Goal: Task Accomplishment & Management: Manage account settings

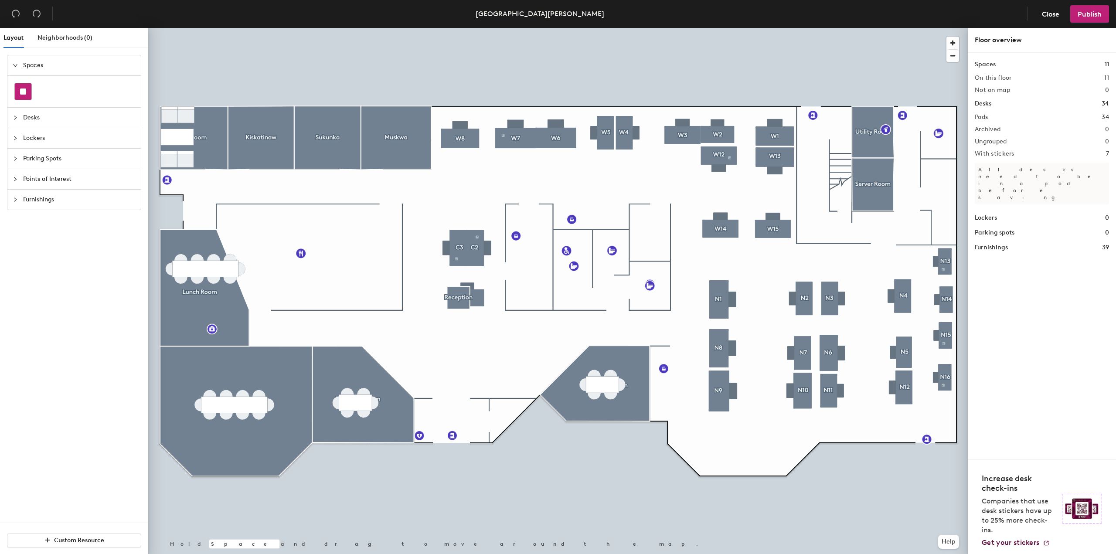
click at [25, 90] on rect at bounding box center [23, 91] width 6 height 6
click at [299, 88] on div "Layout Neighborhoods (0) Spaces Desks Lockers Parking Spots Points of Interest …" at bounding box center [558, 293] width 1116 height 530
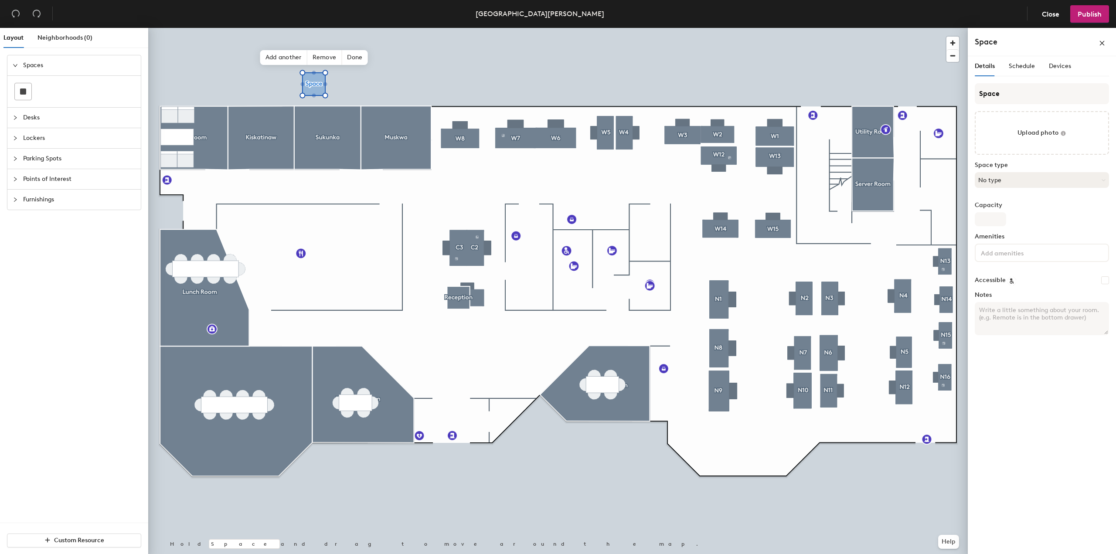
click at [1005, 180] on button "No type" at bounding box center [1042, 180] width 134 height 16
click at [1000, 181] on button "No type" at bounding box center [1042, 180] width 134 height 16
click at [996, 181] on button "No type" at bounding box center [1042, 180] width 134 height 16
click at [995, 181] on button "No type" at bounding box center [1042, 180] width 134 height 16
click at [1014, 66] on span "Schedule" at bounding box center [1022, 65] width 26 height 7
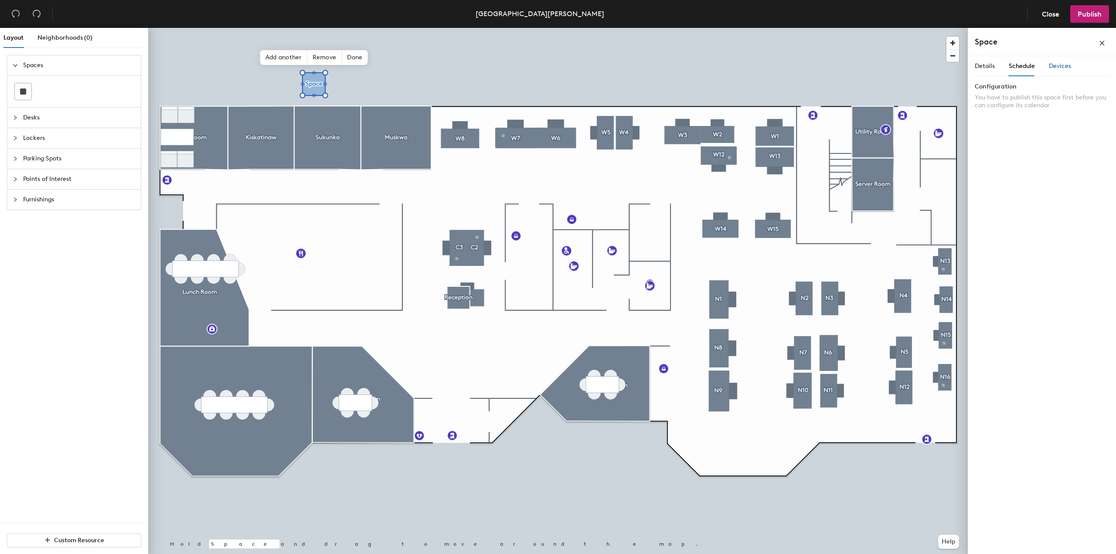
click at [1054, 67] on span "Devices" at bounding box center [1060, 65] width 22 height 7
click at [980, 66] on span "Details" at bounding box center [985, 65] width 20 height 7
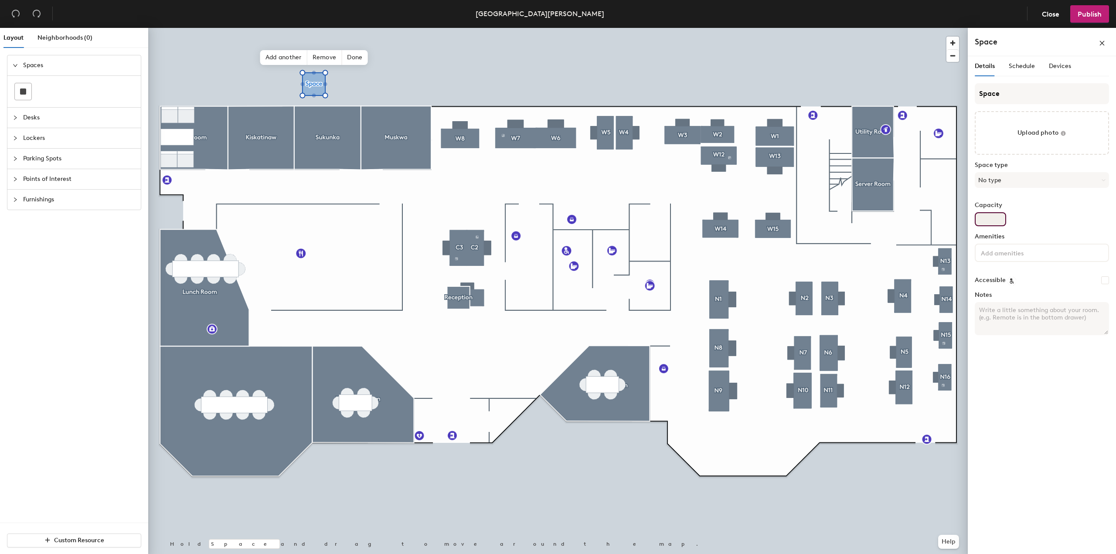
click at [991, 219] on input "Capacity" at bounding box center [990, 219] width 31 height 14
click at [1015, 65] on span "Schedule" at bounding box center [1022, 65] width 26 height 7
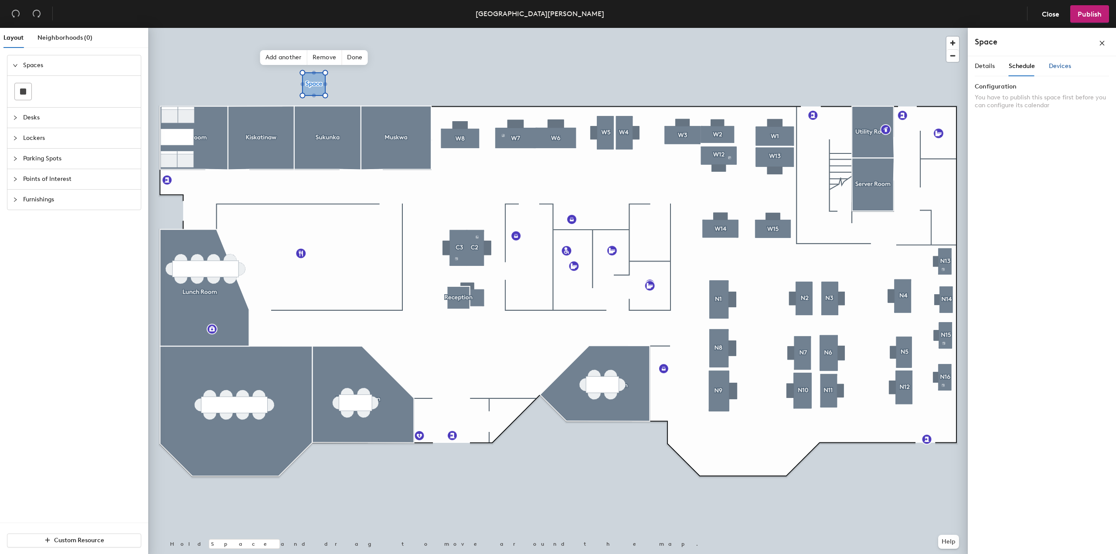
click at [1055, 66] on span "Devices" at bounding box center [1060, 65] width 22 height 7
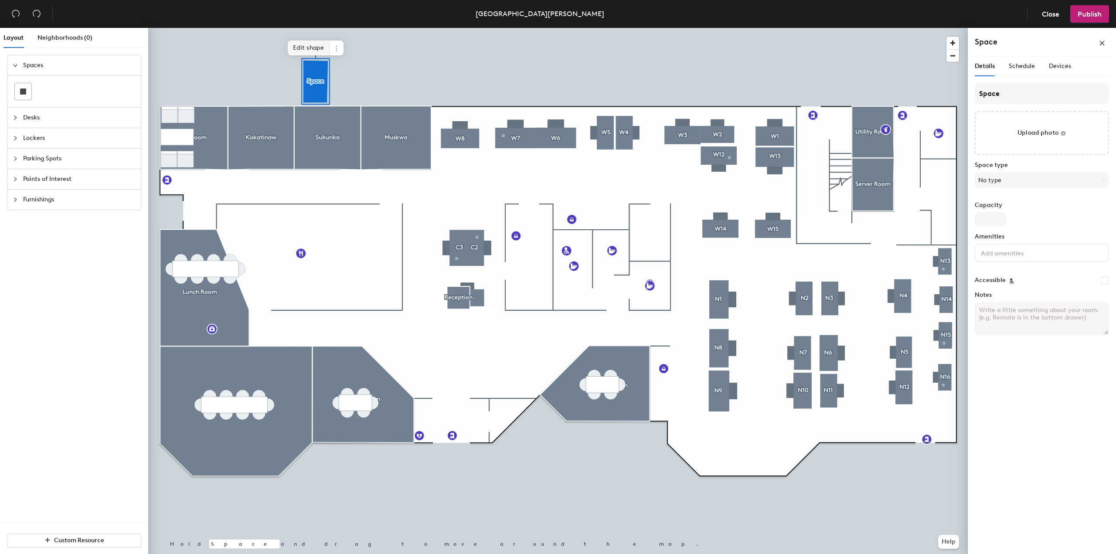
click at [301, 48] on span "Edit shape" at bounding box center [309, 48] width 42 height 15
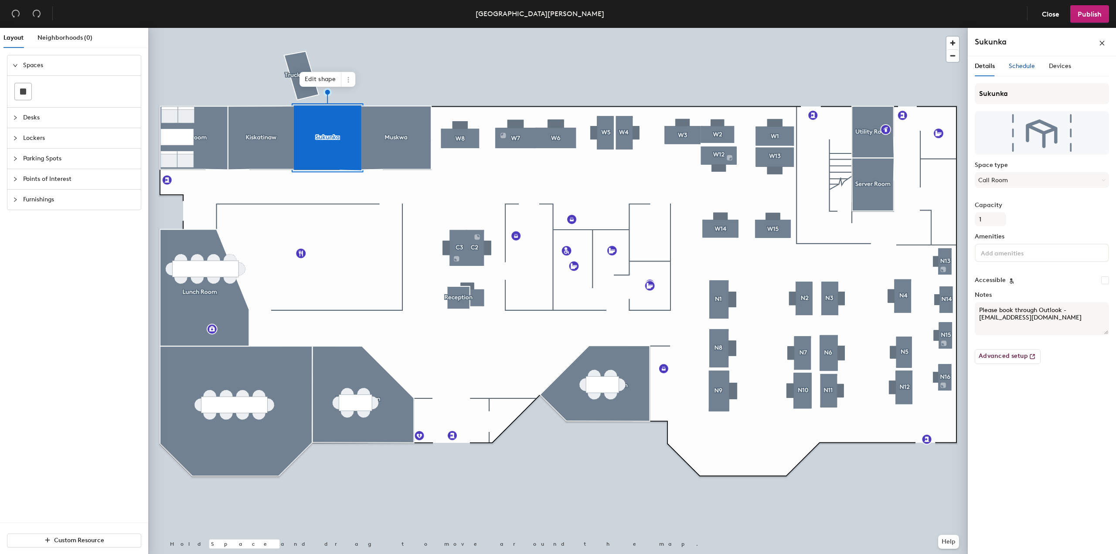
click at [1016, 66] on span "Schedule" at bounding box center [1022, 65] width 26 height 7
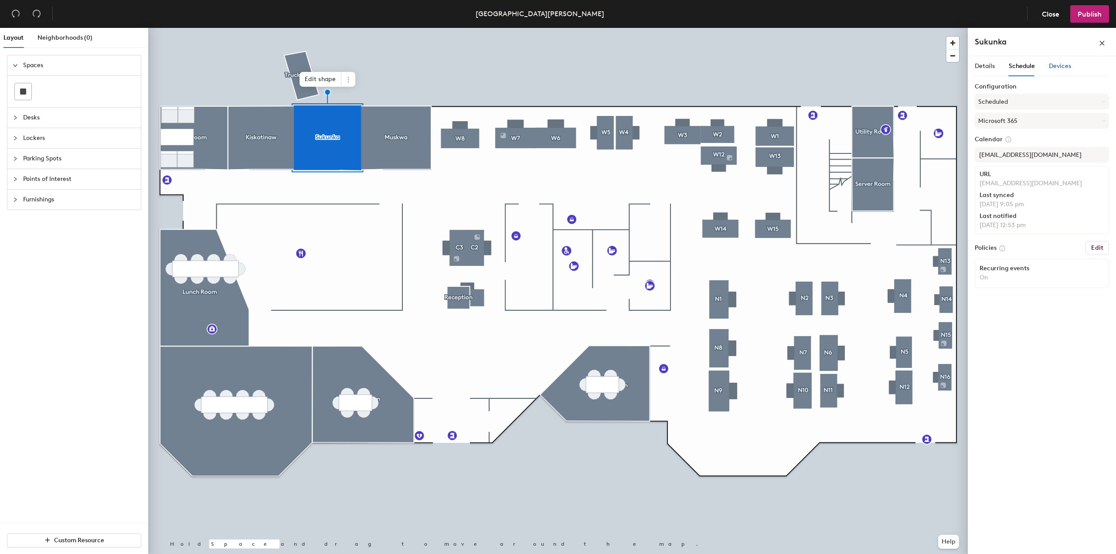
click at [1052, 63] on span "Devices" at bounding box center [1060, 65] width 22 height 7
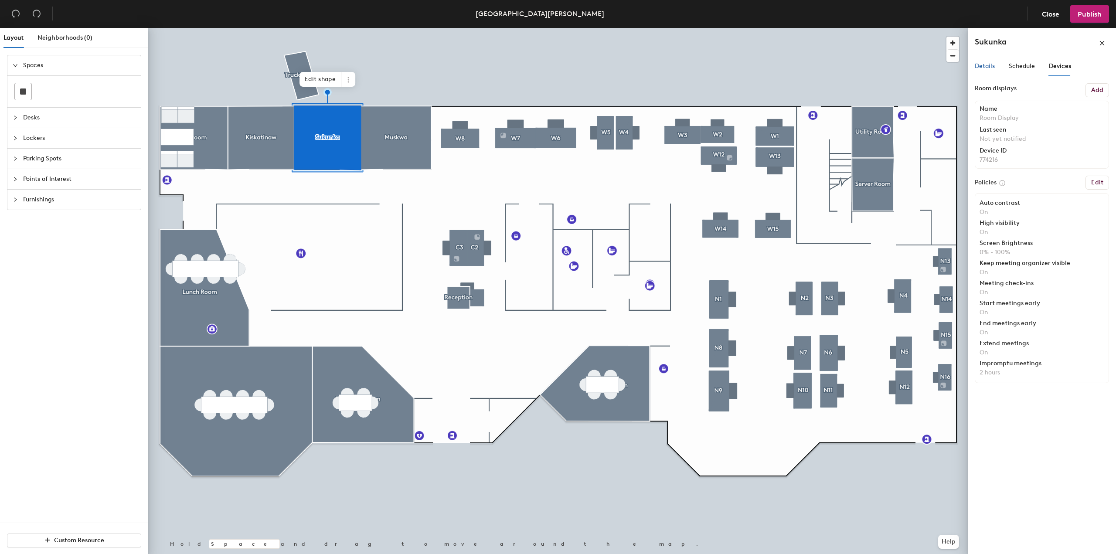
click at [977, 67] on span "Details" at bounding box center [985, 65] width 20 height 7
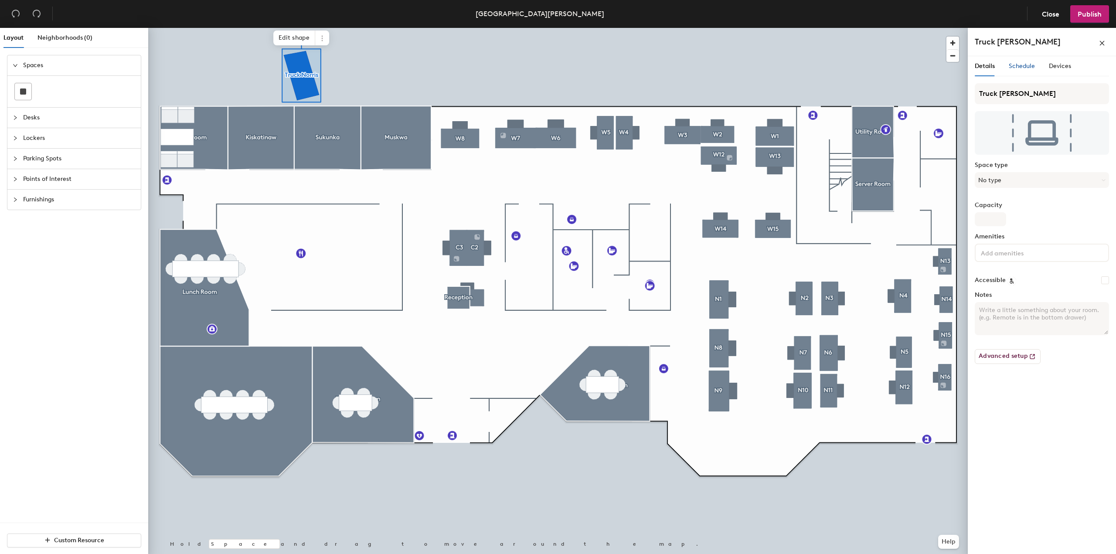
click at [1020, 64] on span "Schedule" at bounding box center [1022, 65] width 26 height 7
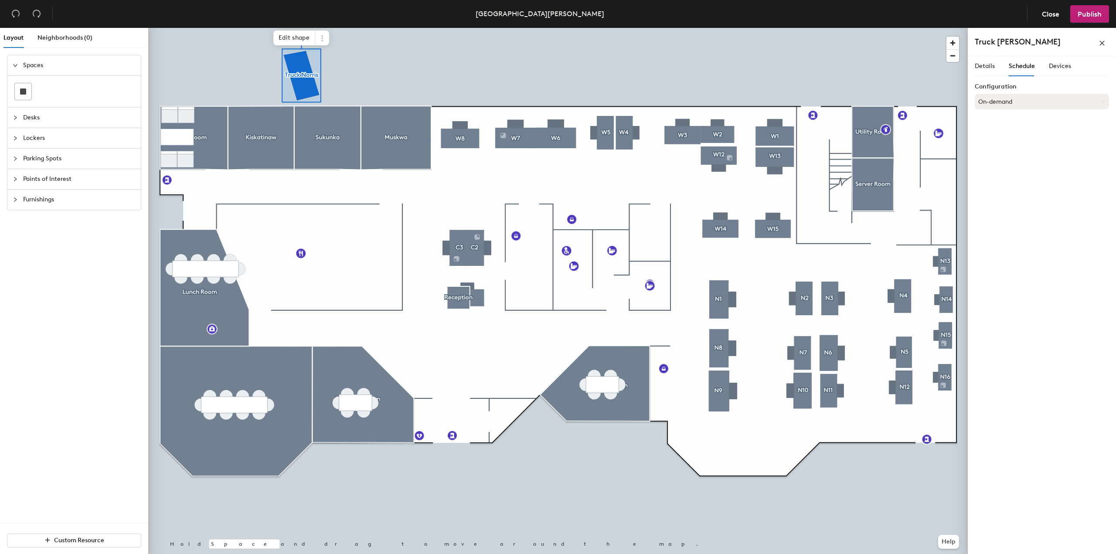
click at [1003, 100] on button "On-demand" at bounding box center [1042, 102] width 134 height 16
click at [1005, 137] on div "Scheduled" at bounding box center [1041, 136] width 133 height 13
click at [1006, 123] on button "Select account" at bounding box center [1042, 121] width 134 height 16
click at [1009, 154] on div "Microsoft 365" at bounding box center [1041, 155] width 133 height 13
click at [1009, 154] on input at bounding box center [1042, 155] width 134 height 16
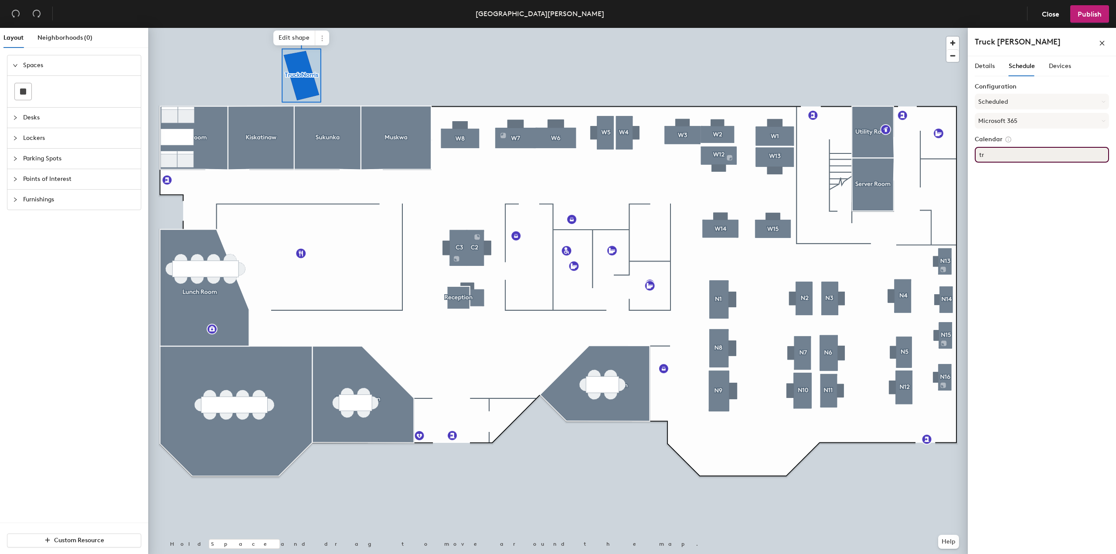
type input "t"
type input "[EMAIL_ADDRESS][DOMAIN_NAME]"
click at [1059, 68] on span "Devices" at bounding box center [1060, 65] width 22 height 7
drag, startPoint x: 1014, startPoint y: 66, endPoint x: 999, endPoint y: 65, distance: 14.4
click at [1016, 65] on span "Schedule" at bounding box center [1022, 65] width 26 height 7
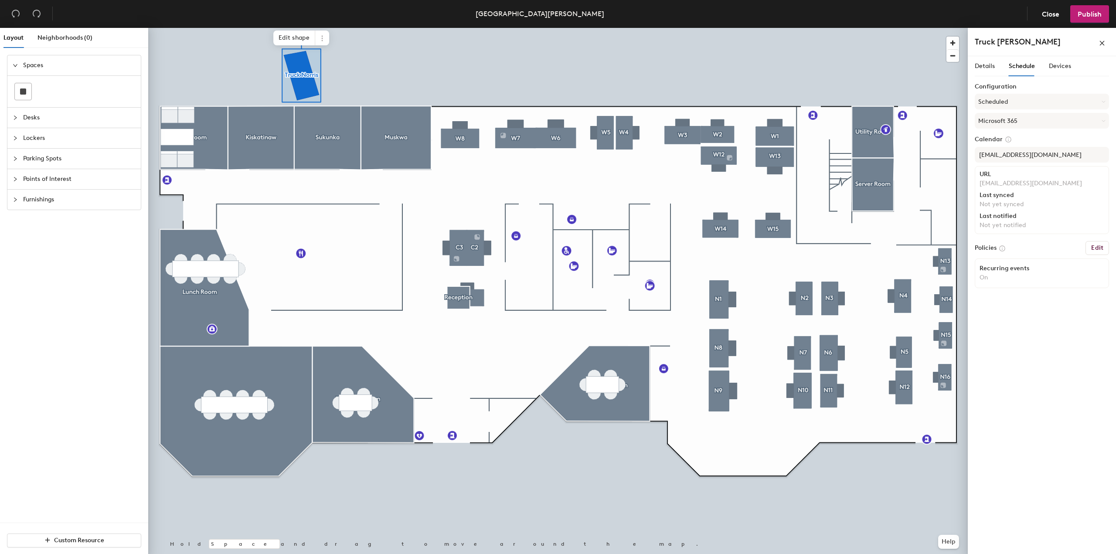
click at [1098, 241] on button "Edit" at bounding box center [1097, 248] width 24 height 14
click at [1097, 245] on h6 "Edit" at bounding box center [1097, 248] width 12 height 7
click at [1094, 244] on button "Edit" at bounding box center [1097, 248] width 24 height 14
click at [986, 68] on span "Details" at bounding box center [985, 65] width 20 height 7
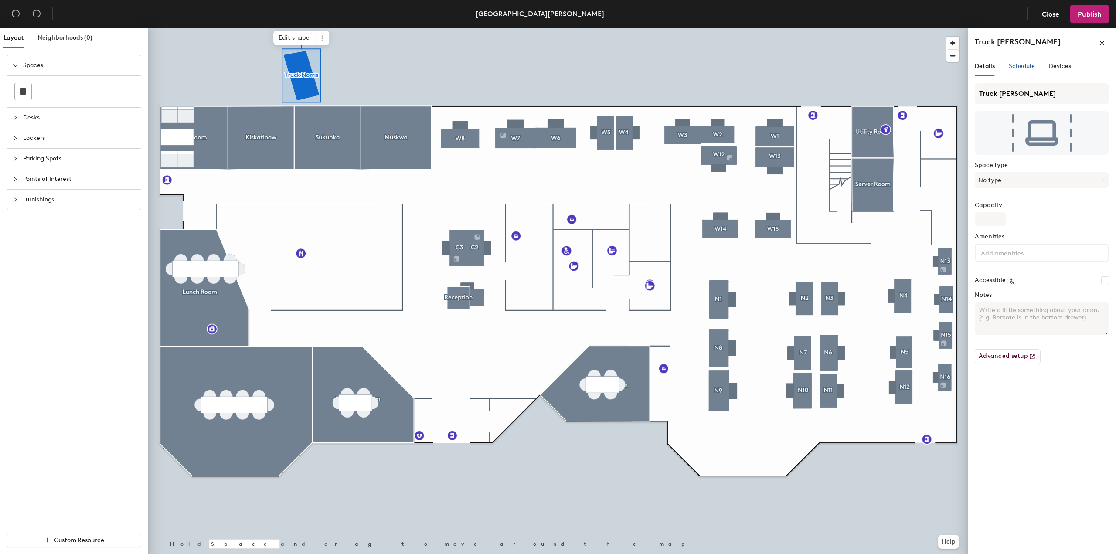
click at [1023, 65] on span "Schedule" at bounding box center [1022, 65] width 26 height 7
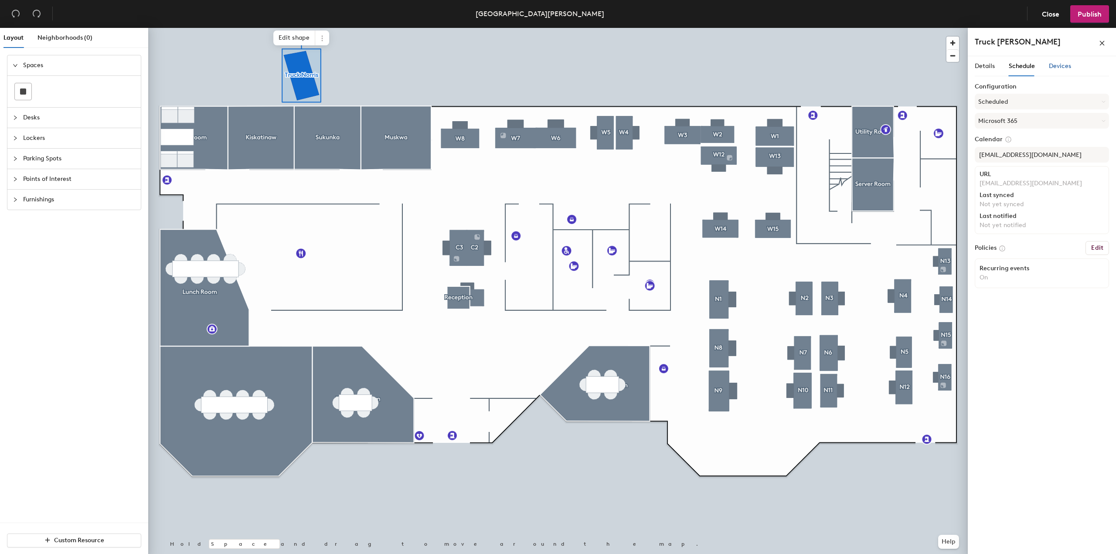
click at [1060, 66] on span "Devices" at bounding box center [1060, 65] width 22 height 7
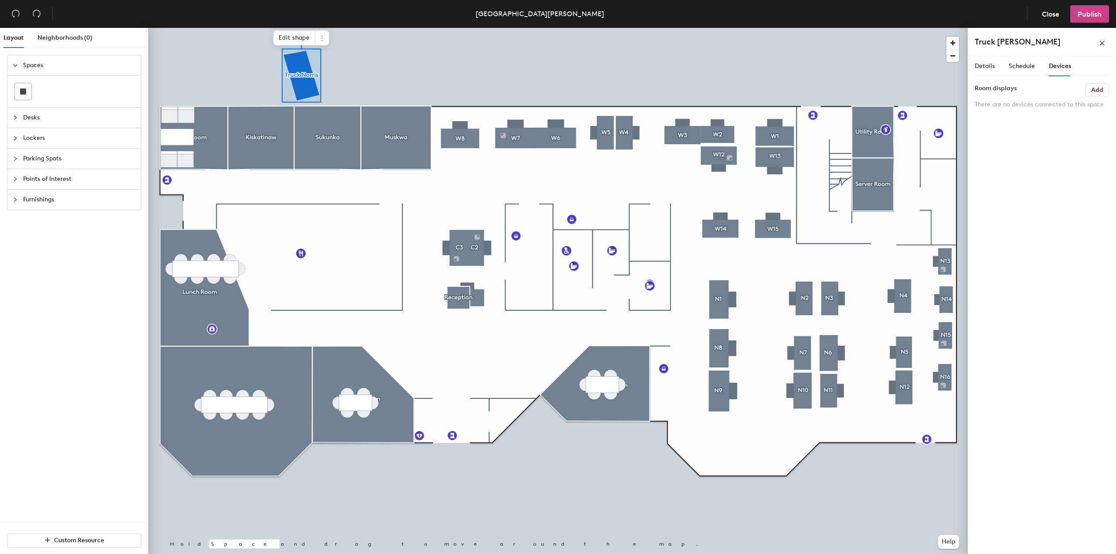
click at [1086, 12] on span "Publish" at bounding box center [1089, 14] width 24 height 8
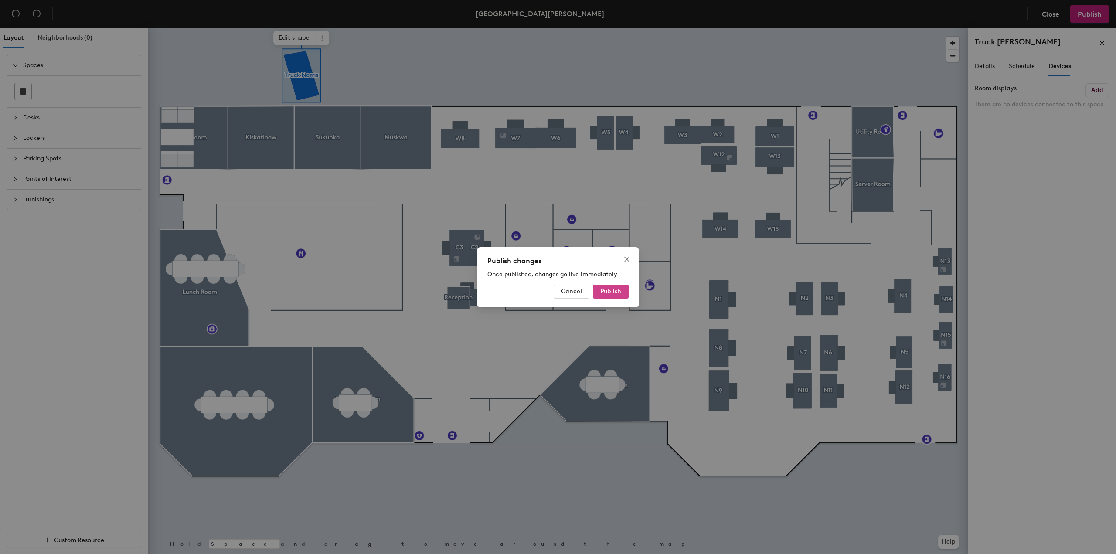
click at [622, 286] on button "Publish" at bounding box center [611, 292] width 36 height 14
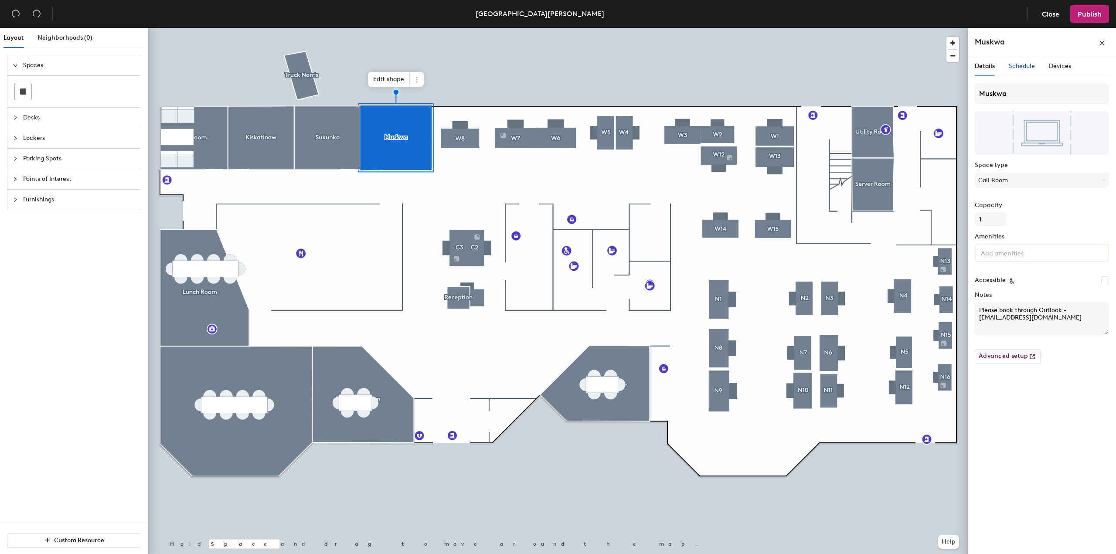
click at [1024, 68] on span "Schedule" at bounding box center [1022, 65] width 26 height 7
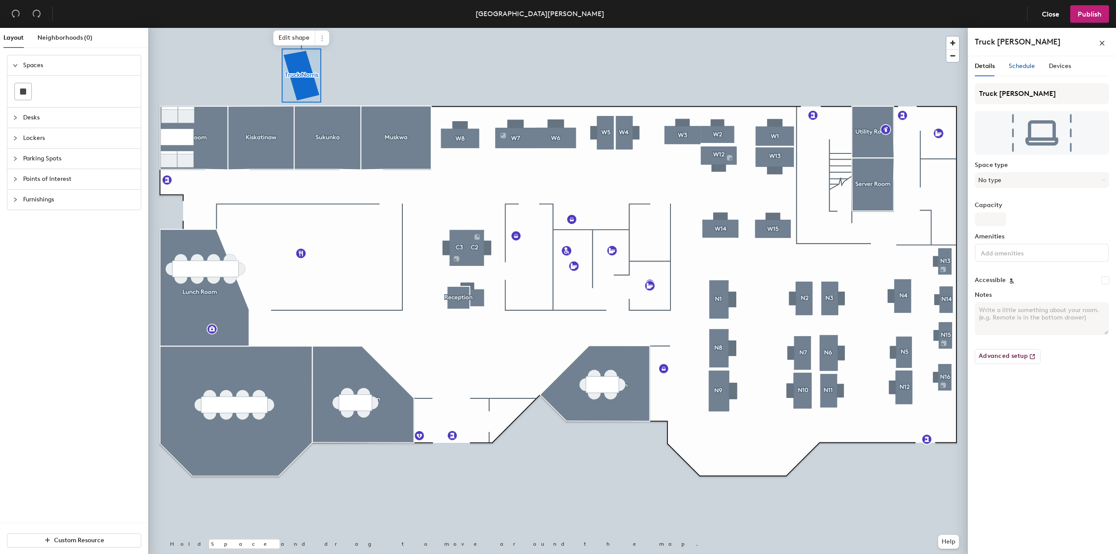
click at [1014, 68] on span "Schedule" at bounding box center [1022, 65] width 26 height 7
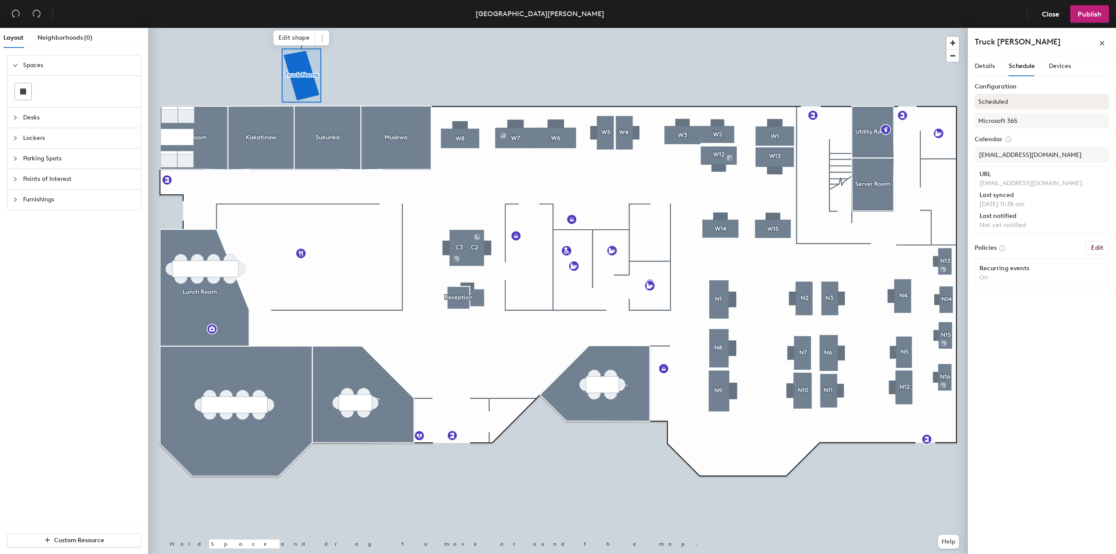
click at [1005, 101] on button "Scheduled" at bounding box center [1042, 102] width 134 height 16
click at [1005, 135] on div "Scheduled" at bounding box center [1041, 136] width 133 height 13
click at [1057, 67] on span "Devices" at bounding box center [1060, 65] width 22 height 7
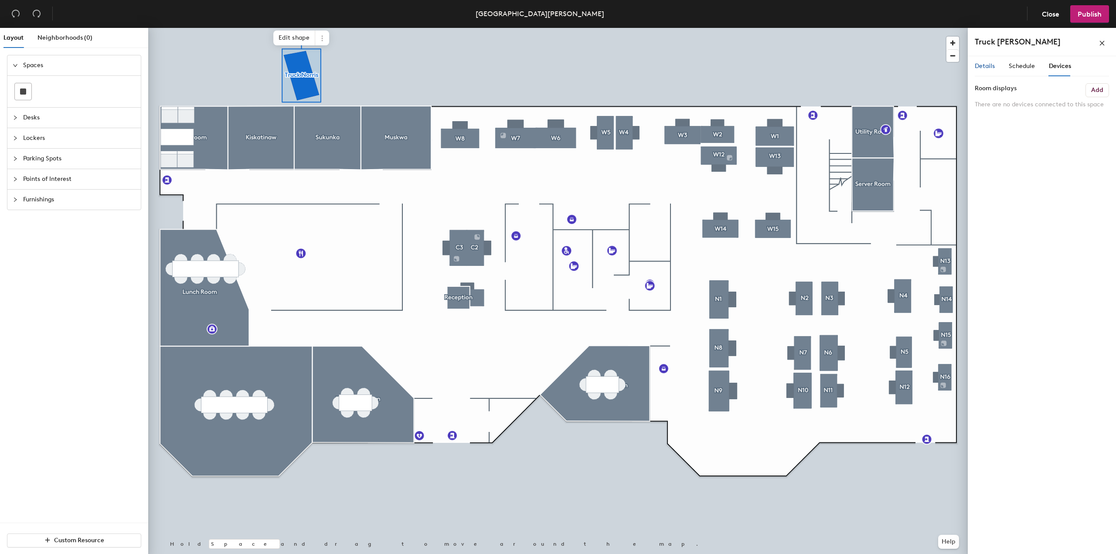
click at [989, 67] on span "Details" at bounding box center [985, 65] width 20 height 7
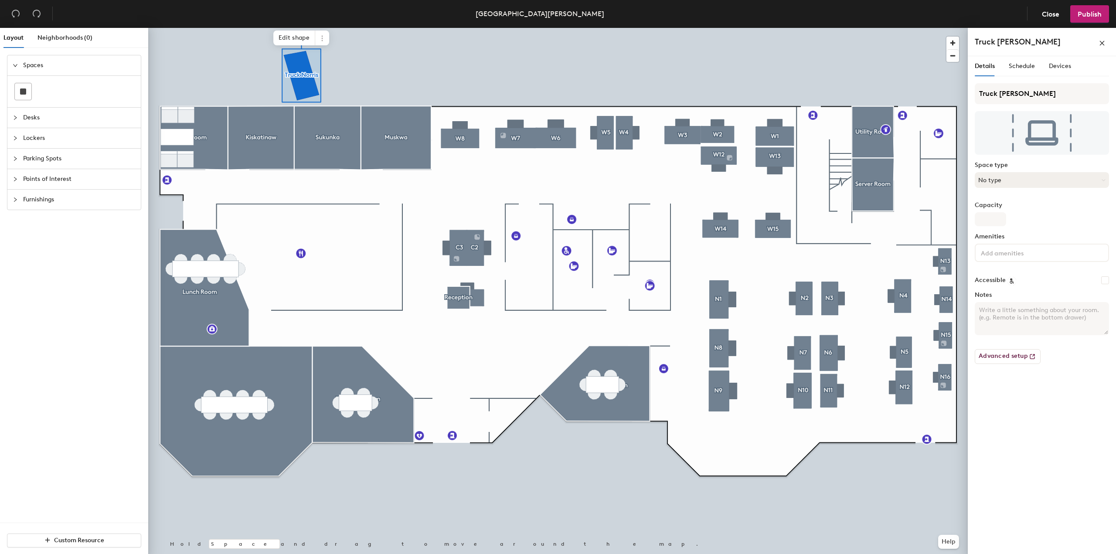
click at [1013, 179] on button "No type" at bounding box center [1042, 180] width 134 height 16
click at [1035, 494] on div "Details Schedule Devices Truck [PERSON_NAME] Space type No type Break Room Brea…" at bounding box center [1042, 306] width 148 height 501
click at [1007, 252] on input at bounding box center [1018, 252] width 78 height 10
click at [1012, 445] on div "Details Schedule Devices Truck [PERSON_NAME] Space type No type Capacity Amenit…" at bounding box center [1042, 306] width 148 height 501
click at [999, 317] on textarea "Notes" at bounding box center [1042, 318] width 134 height 33
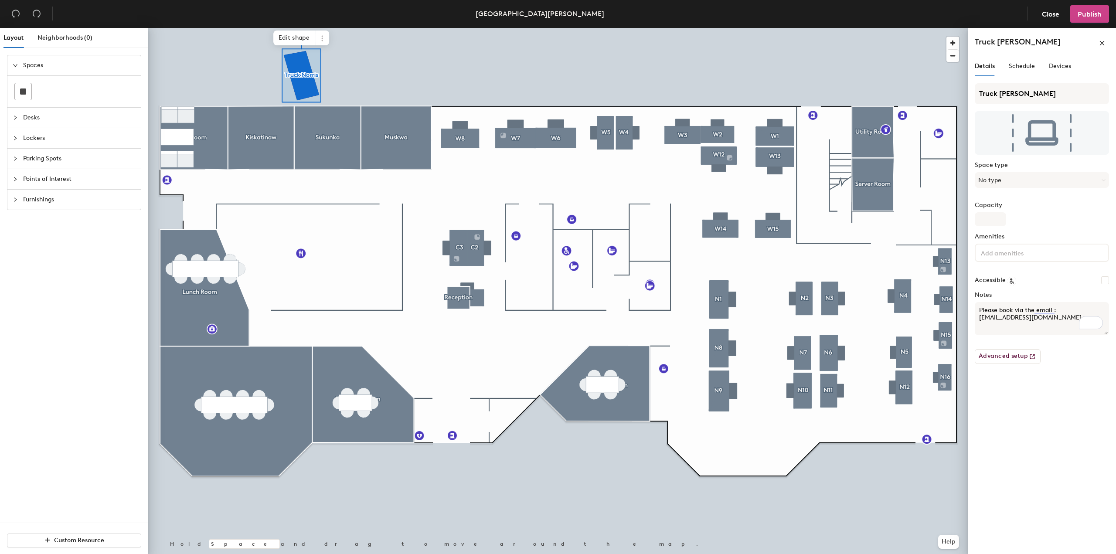
type textarea "Please book via the email : [EMAIL_ADDRESS][DOMAIN_NAME]"
click at [1085, 11] on span "Publish" at bounding box center [1089, 14] width 24 height 8
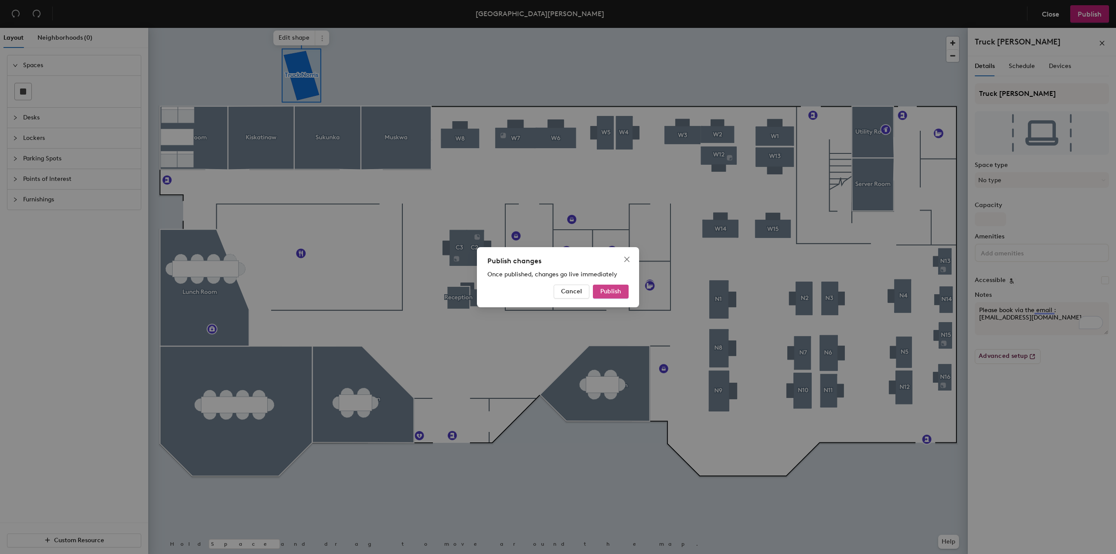
click at [616, 291] on span "Publish" at bounding box center [610, 291] width 21 height 7
